Goal: Book appointment/travel/reservation

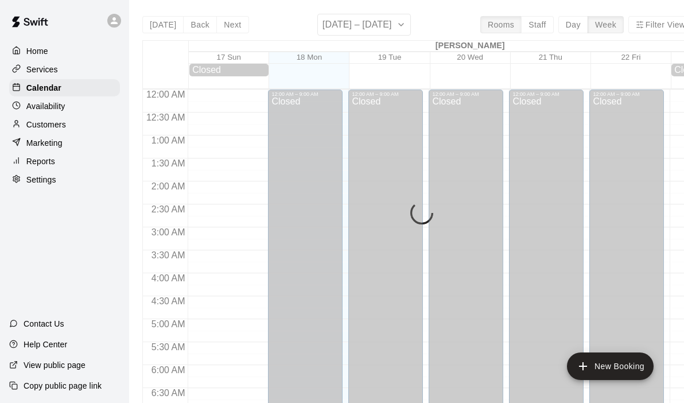
scroll to position [671, 0]
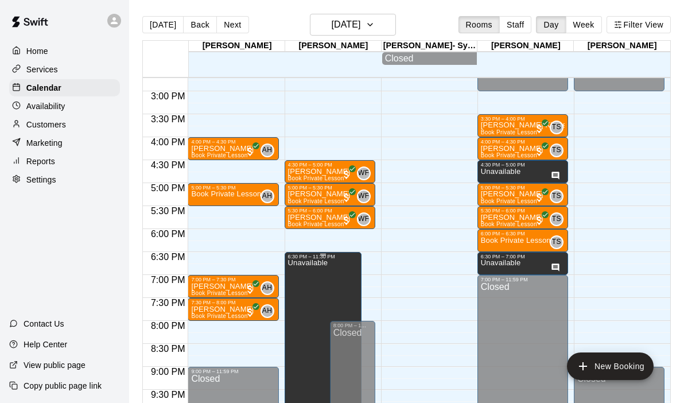
scroll to position [694, 0]
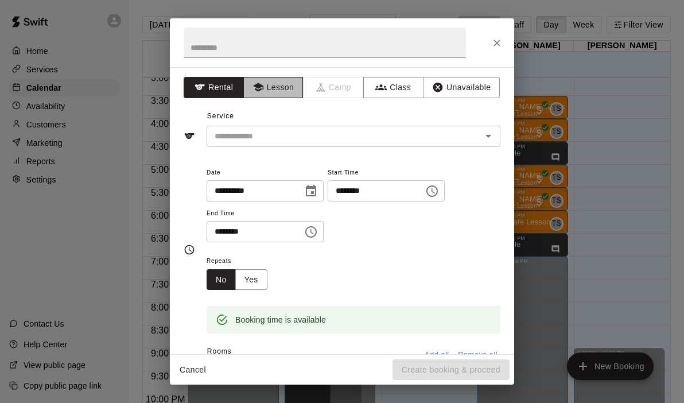
click at [287, 94] on button "Lesson" at bounding box center [273, 87] width 60 height 21
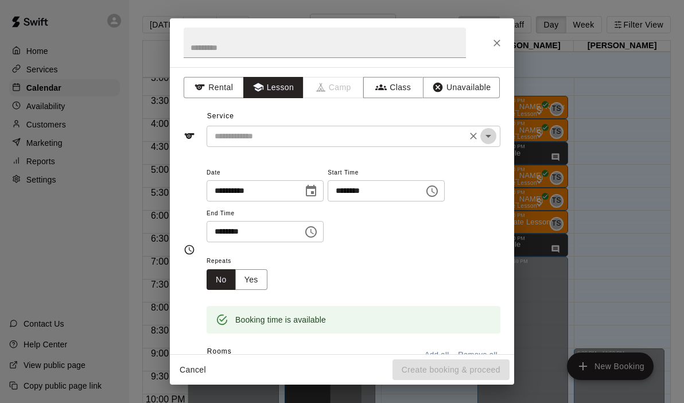
click at [489, 138] on icon "Open" at bounding box center [488, 136] width 14 height 14
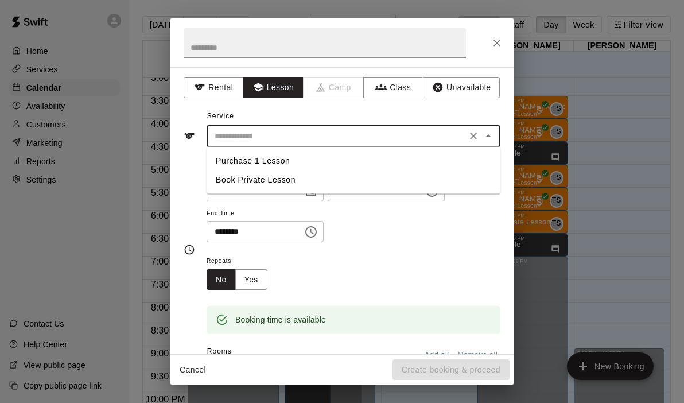
click at [242, 177] on li "Book Private Lesson" at bounding box center [354, 179] width 294 height 19
type input "**********"
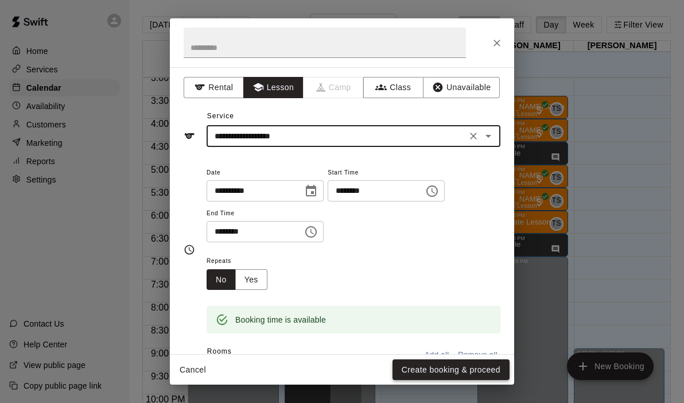
click at [414, 361] on button "Create booking & proceed" at bounding box center [450, 369] width 117 height 21
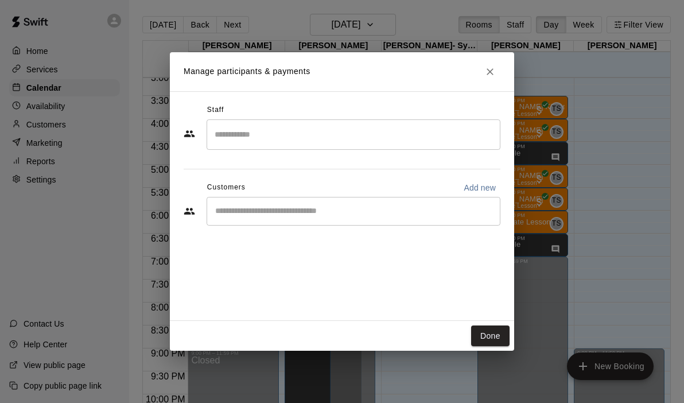
click at [334, 146] on div "​" at bounding box center [354, 134] width 294 height 30
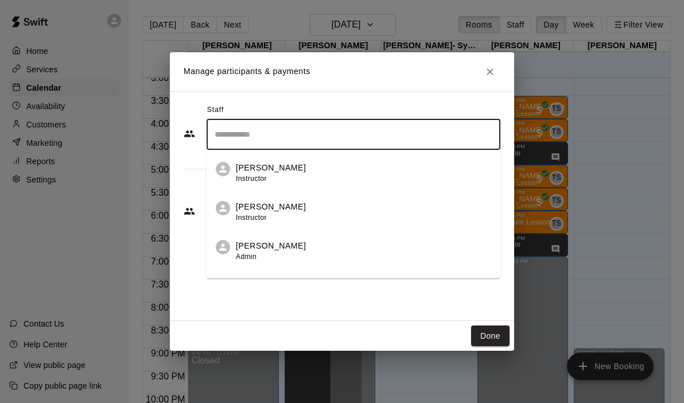
scroll to position [66, 0]
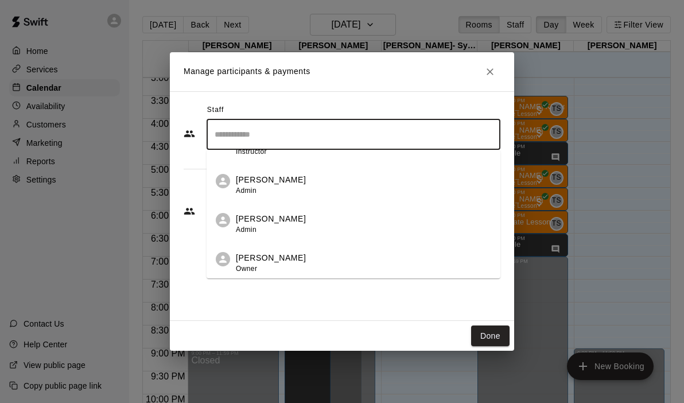
click at [251, 279] on div "Staff ​ [PERSON_NAME] Instructor [PERSON_NAME] Instructor [PERSON_NAME] Admin […" at bounding box center [342, 205] width 344 height 229
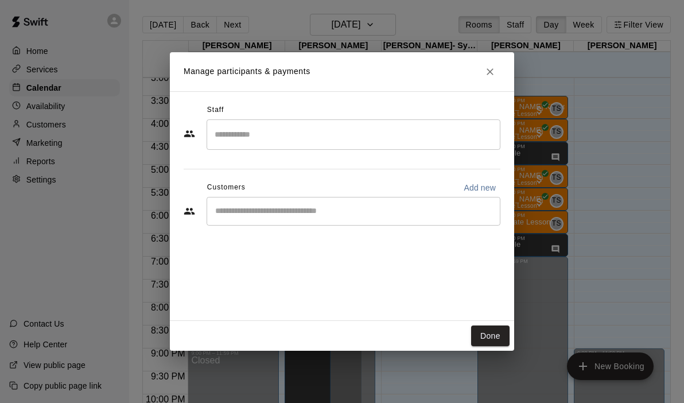
click at [279, 131] on input "Search staff" at bounding box center [353, 134] width 283 height 20
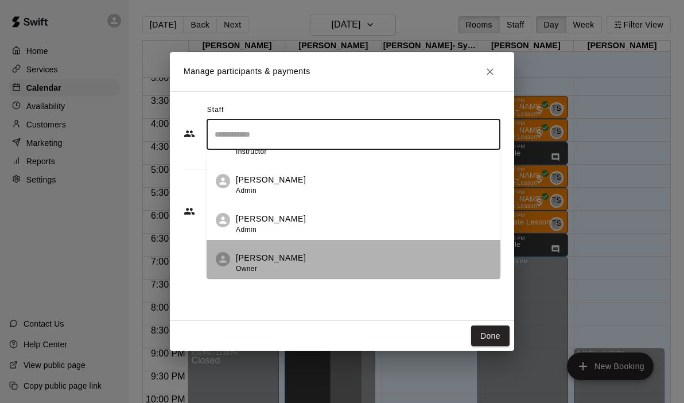
click at [249, 256] on p "[PERSON_NAME]" at bounding box center [271, 258] width 70 height 12
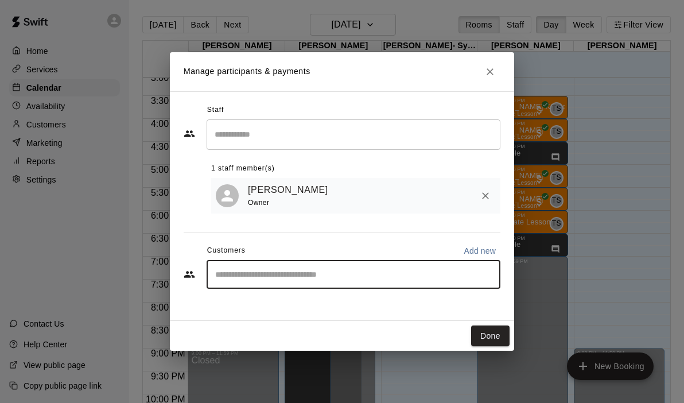
click at [271, 278] on input "Start typing to search customers..." at bounding box center [353, 274] width 283 height 11
type input "****"
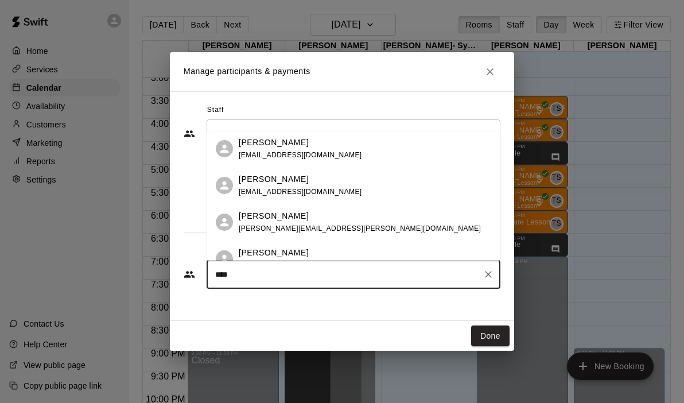
scroll to position [201, 0]
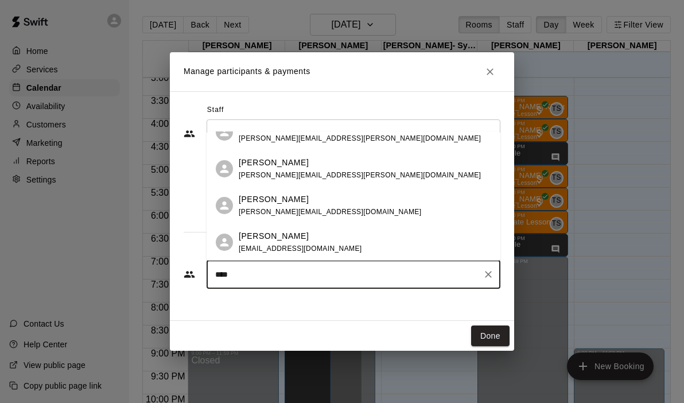
click at [286, 215] on span "[PERSON_NAME][EMAIL_ADDRESS][DOMAIN_NAME]" at bounding box center [330, 212] width 182 height 8
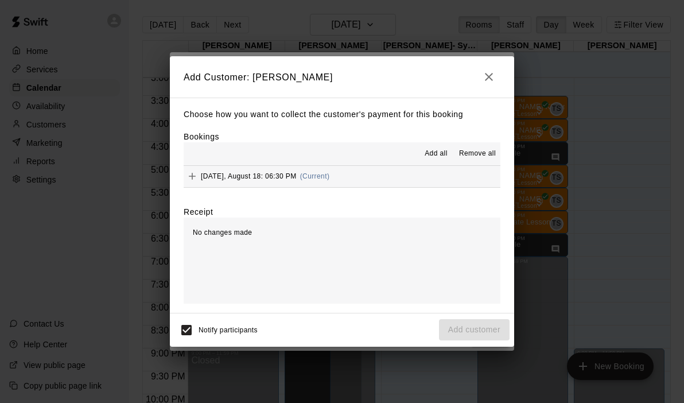
click at [386, 173] on button "[DATE], August 18: 06:30 PM (Current)" at bounding box center [342, 176] width 317 height 21
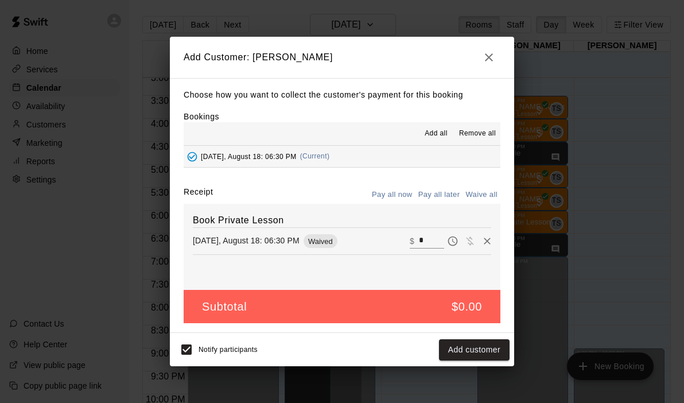
click at [429, 241] on input "*" at bounding box center [431, 241] width 25 height 15
type input "**"
click at [478, 352] on button "Checkout" at bounding box center [483, 349] width 54 height 21
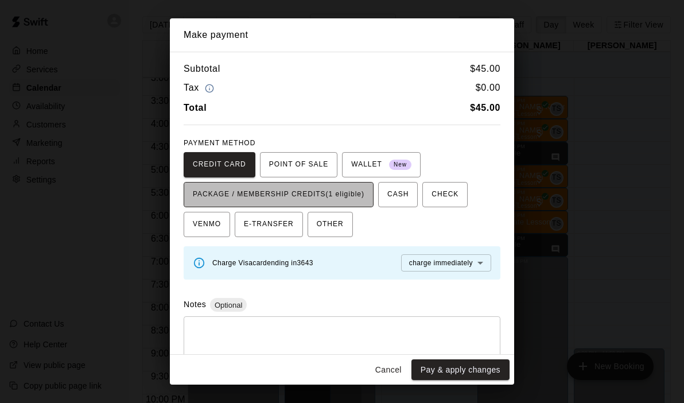
click at [296, 197] on span "PACKAGE / MEMBERSHIP CREDITS (1 eligible)" at bounding box center [279, 194] width 172 height 18
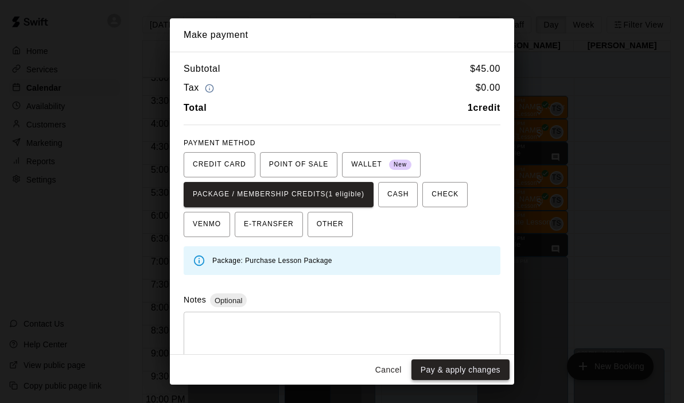
click at [445, 371] on button "Pay & apply changes" at bounding box center [460, 369] width 98 height 21
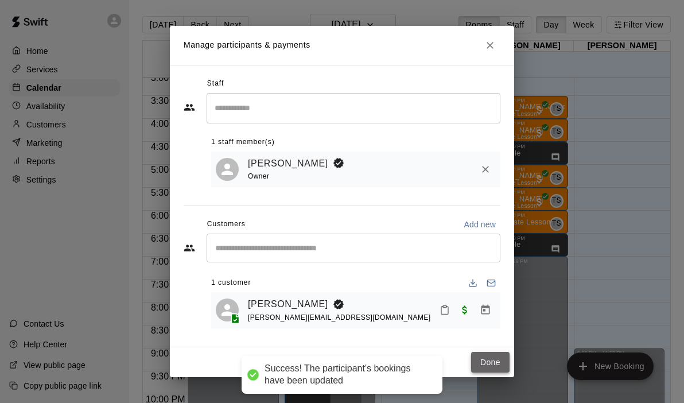
click at [482, 371] on button "Done" at bounding box center [490, 362] width 38 height 21
